Goal: Transaction & Acquisition: Purchase product/service

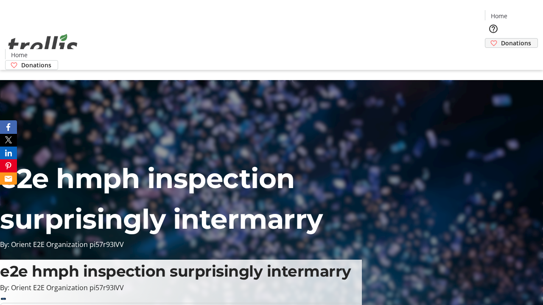
click at [501, 39] on span "Donations" at bounding box center [516, 43] width 30 height 9
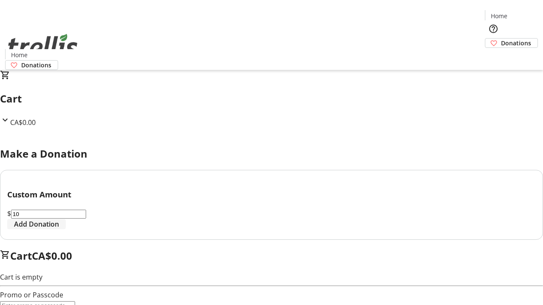
click at [59, 229] on span "Add Donation" at bounding box center [36, 224] width 45 height 10
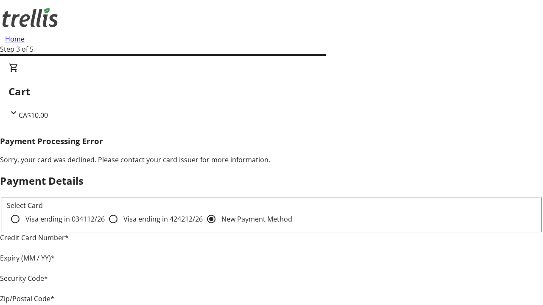
click at [105, 226] on input "Visa ending in 4242 12/26" at bounding box center [113, 219] width 17 height 17
radio input "true"
